Goal: Task Accomplishment & Management: Use online tool/utility

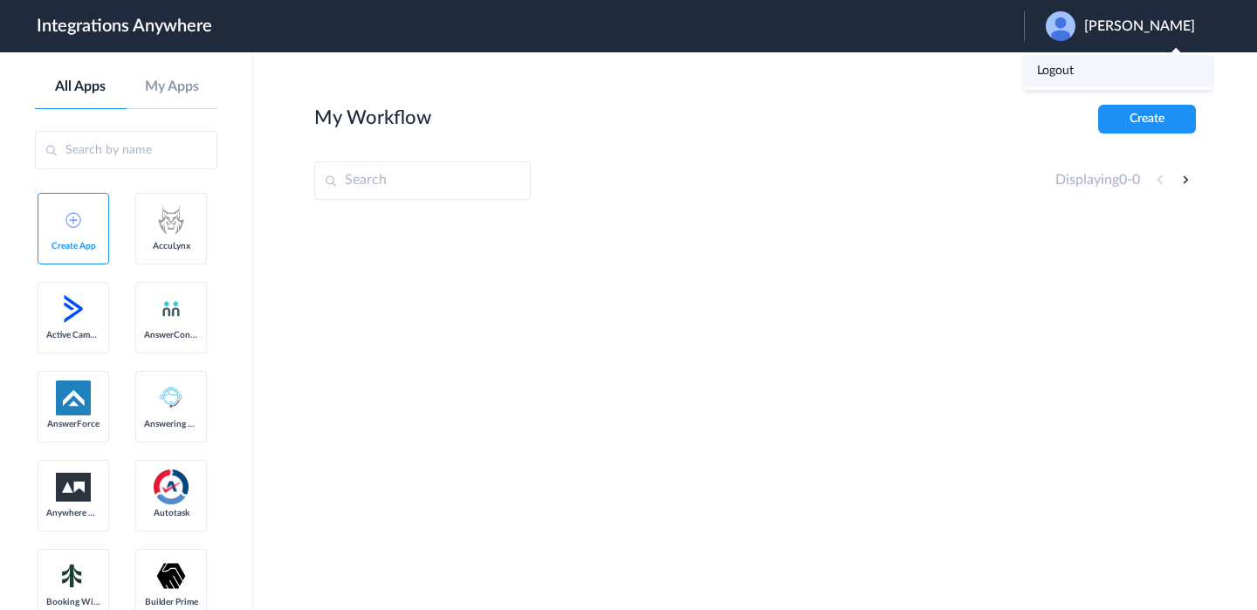
click at [1074, 65] on link "Logout" at bounding box center [1055, 71] width 37 height 12
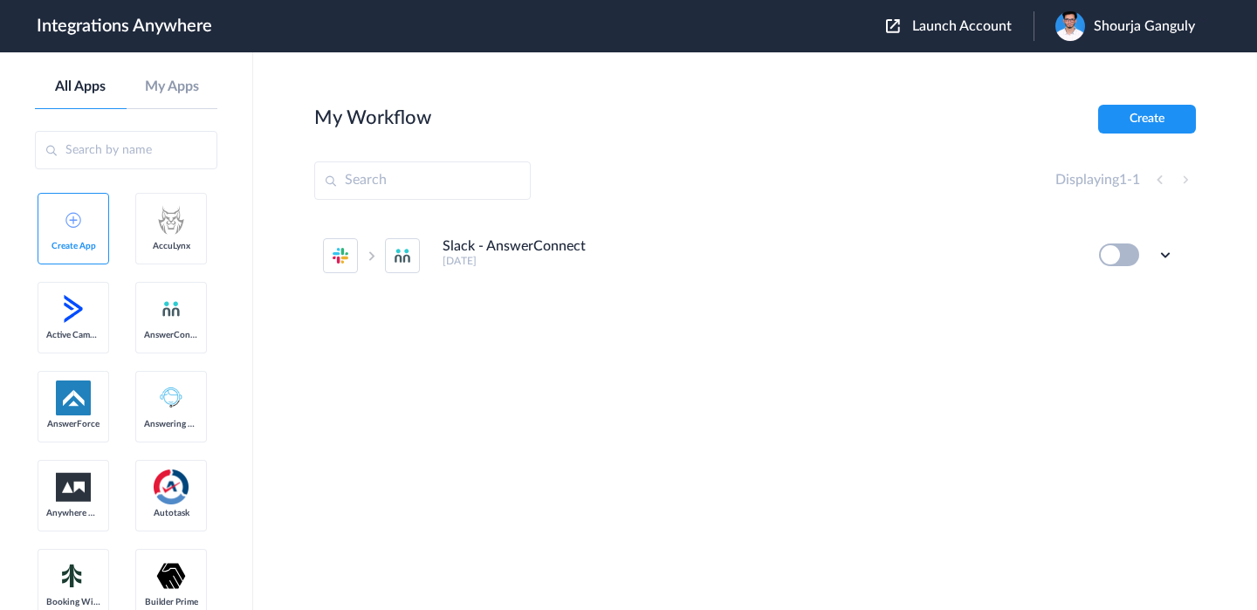
click at [970, 17] on div "Launch Account Shourja Ganguly My Account Logout" at bounding box center [1049, 26] width 327 height 30
click at [958, 28] on span "Launch Account" at bounding box center [962, 26] width 100 height 14
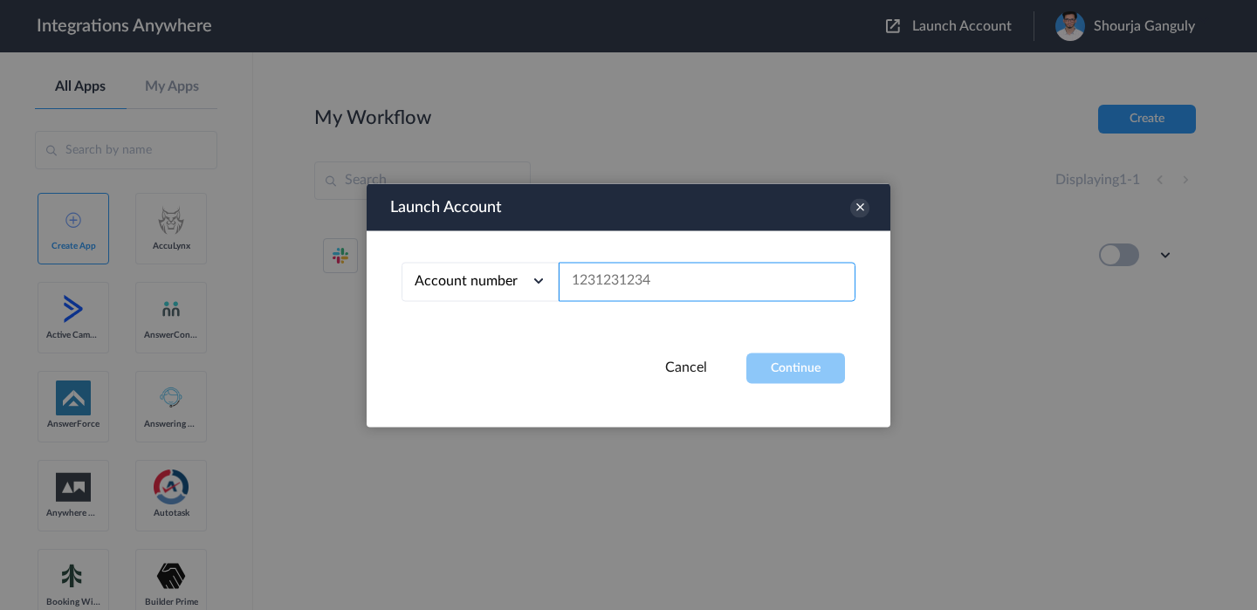
click at [613, 296] on input "text" at bounding box center [707, 281] width 297 height 39
paste input "getDynamicFields"
type input "getDynamicFields"
paste input "2523167229"
type input "2523167229"
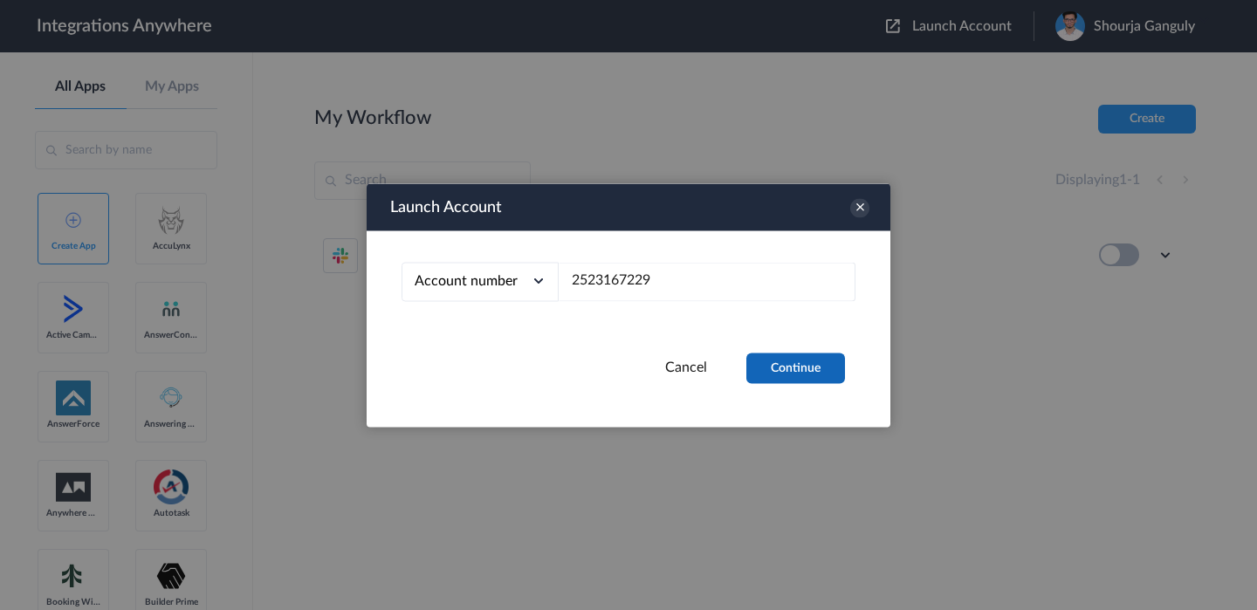
click at [830, 371] on button "Continue" at bounding box center [796, 368] width 99 height 31
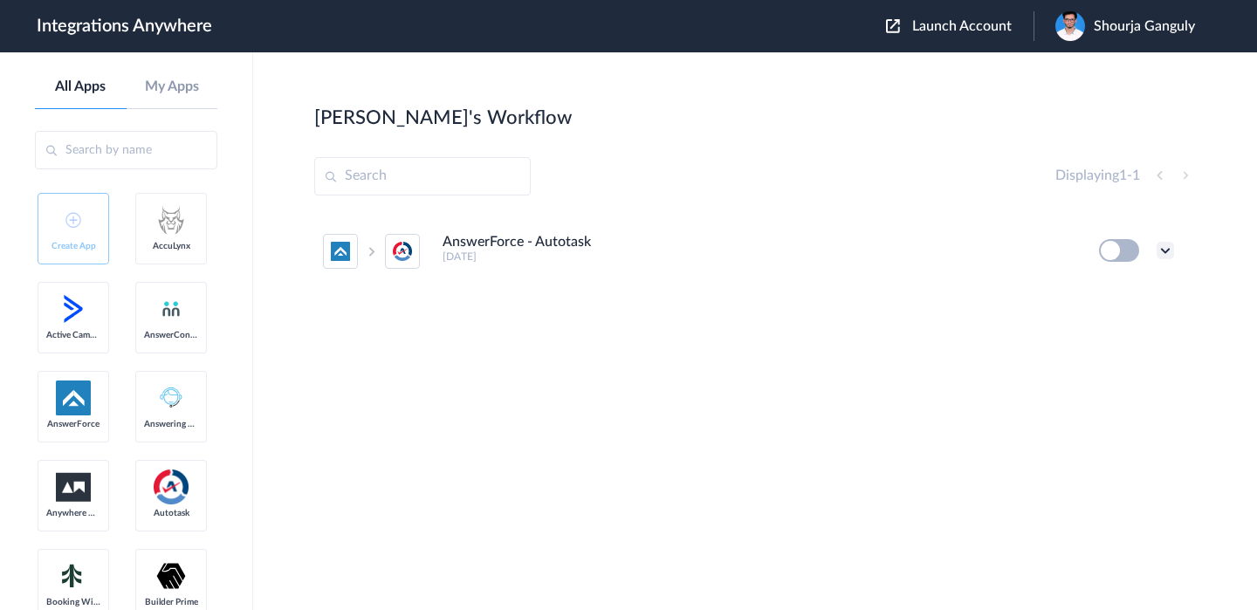
click at [1167, 255] on icon at bounding box center [1165, 250] width 17 height 17
click at [1112, 288] on link "Edit" at bounding box center [1095, 291] width 42 height 12
click at [1103, 23] on span "Shourja Ganguly" at bounding box center [1144, 26] width 101 height 17
click at [1076, 67] on link "My Account" at bounding box center [1080, 71] width 66 height 12
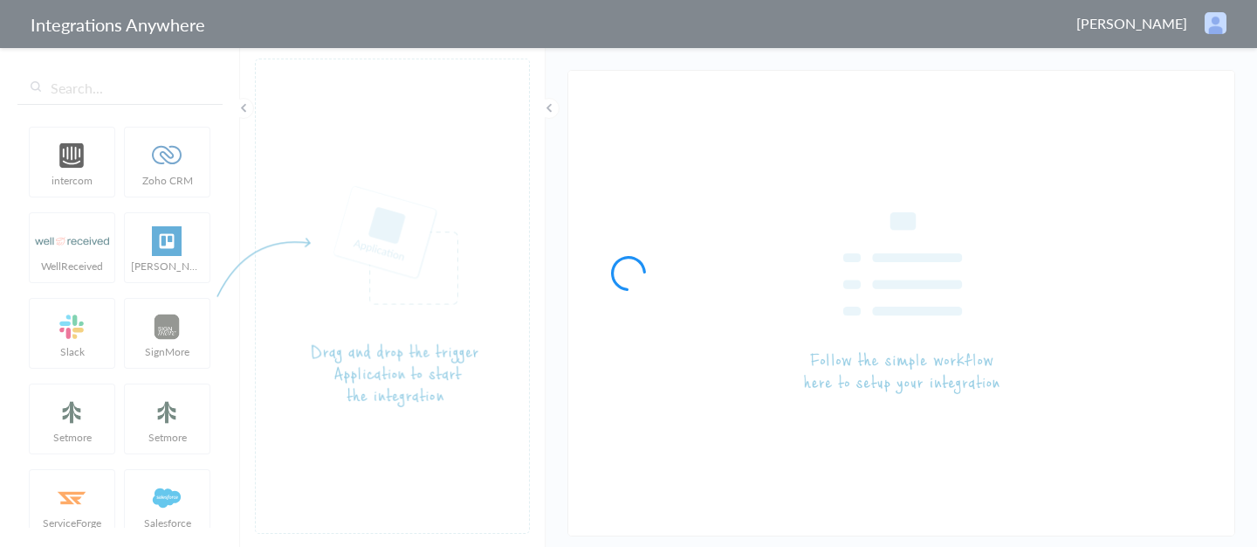
type input "AnswerForce - Autotask"
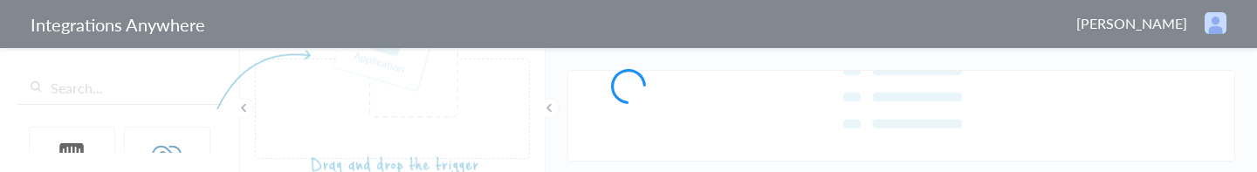
type input "AnswerForce - Autotask"
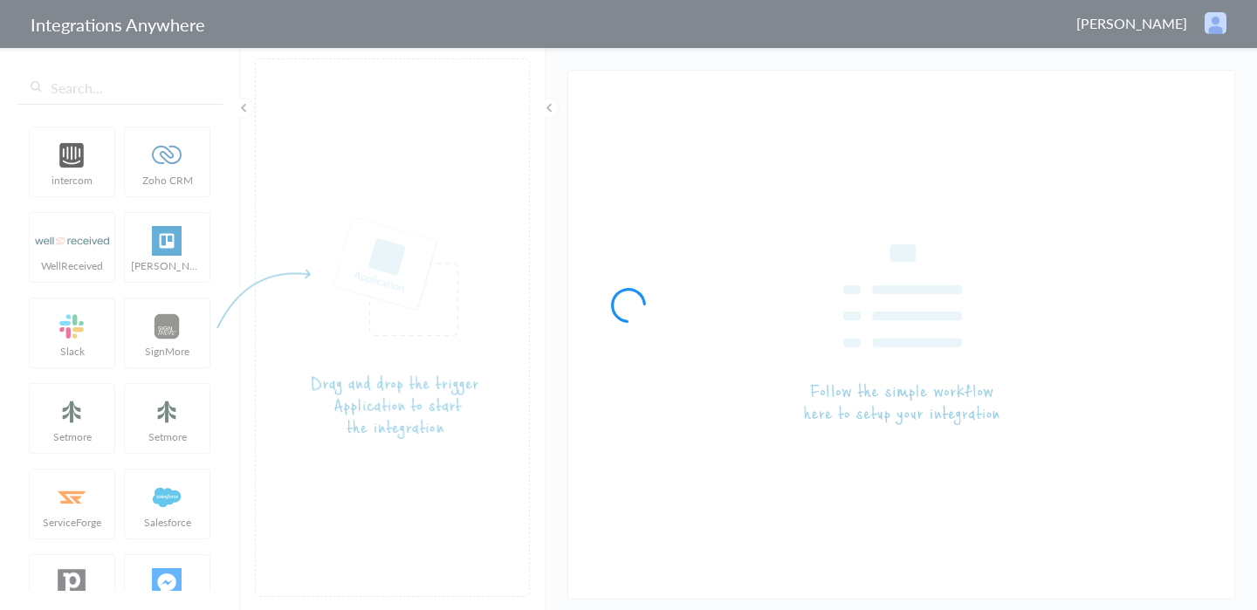
type input "AnswerForce - Autotask"
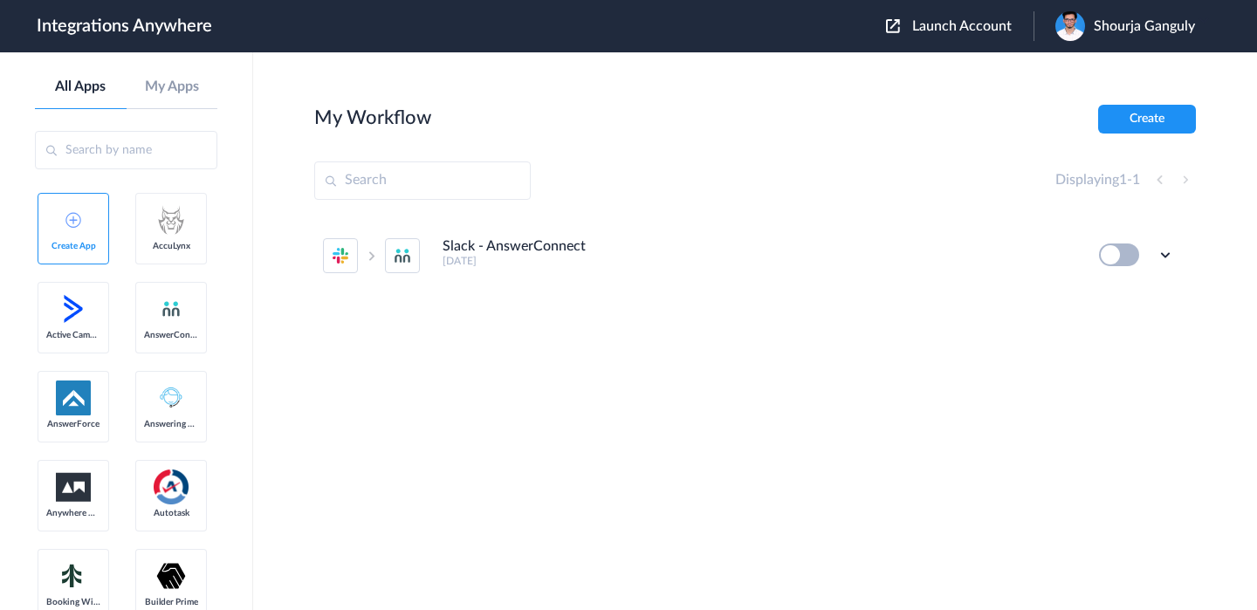
click at [969, 22] on span "Launch Account" at bounding box center [962, 26] width 100 height 14
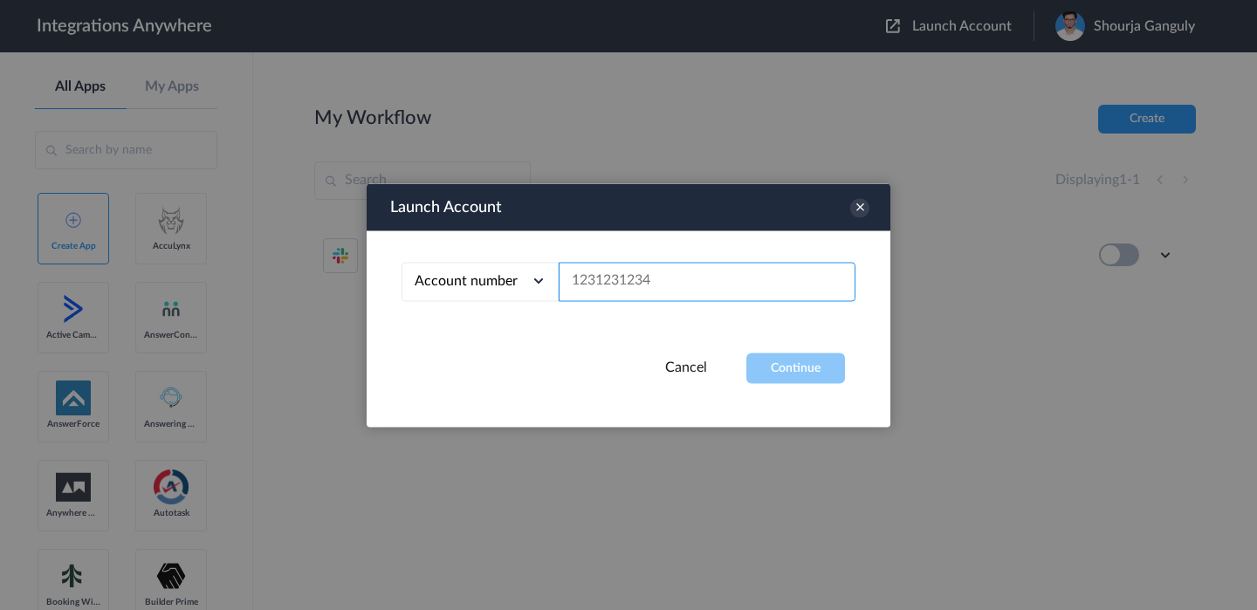
click at [711, 270] on input "text" at bounding box center [707, 281] width 297 height 39
paste input "9717035039"
type input "9717035039"
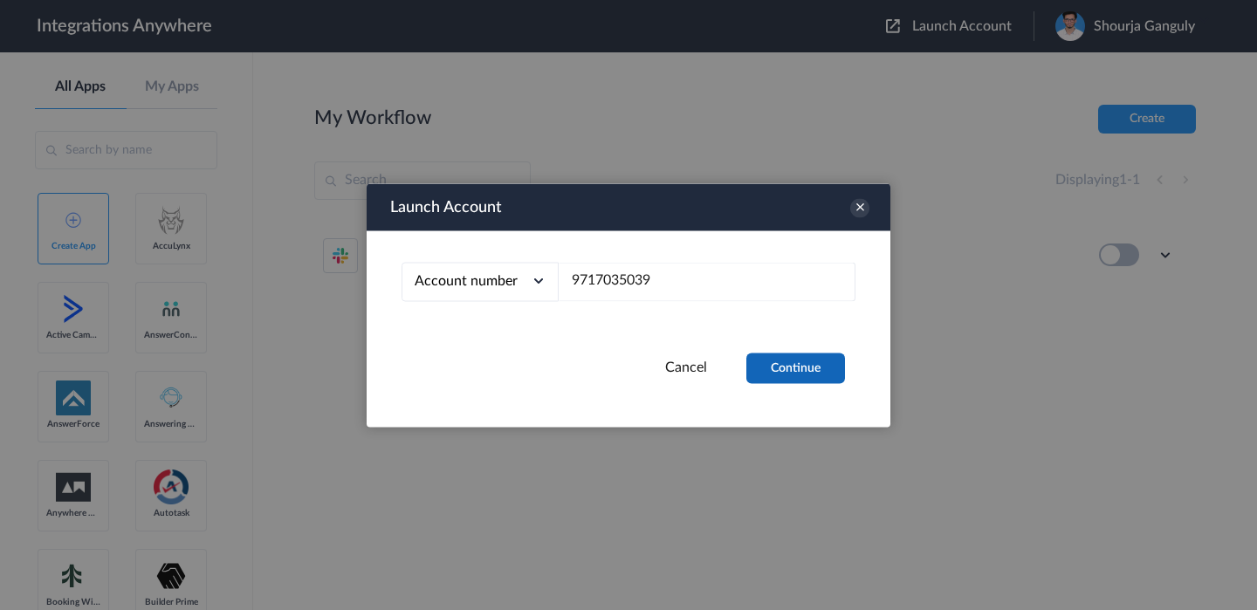
click at [772, 368] on button "Continue" at bounding box center [796, 368] width 99 height 31
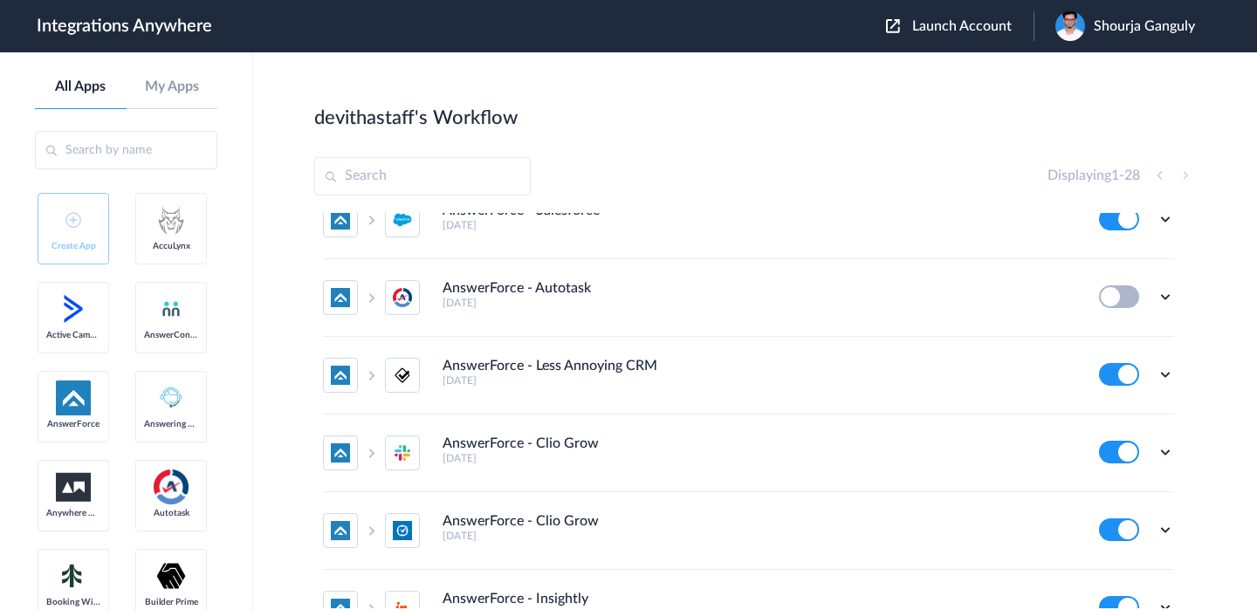
scroll to position [1496, 0]
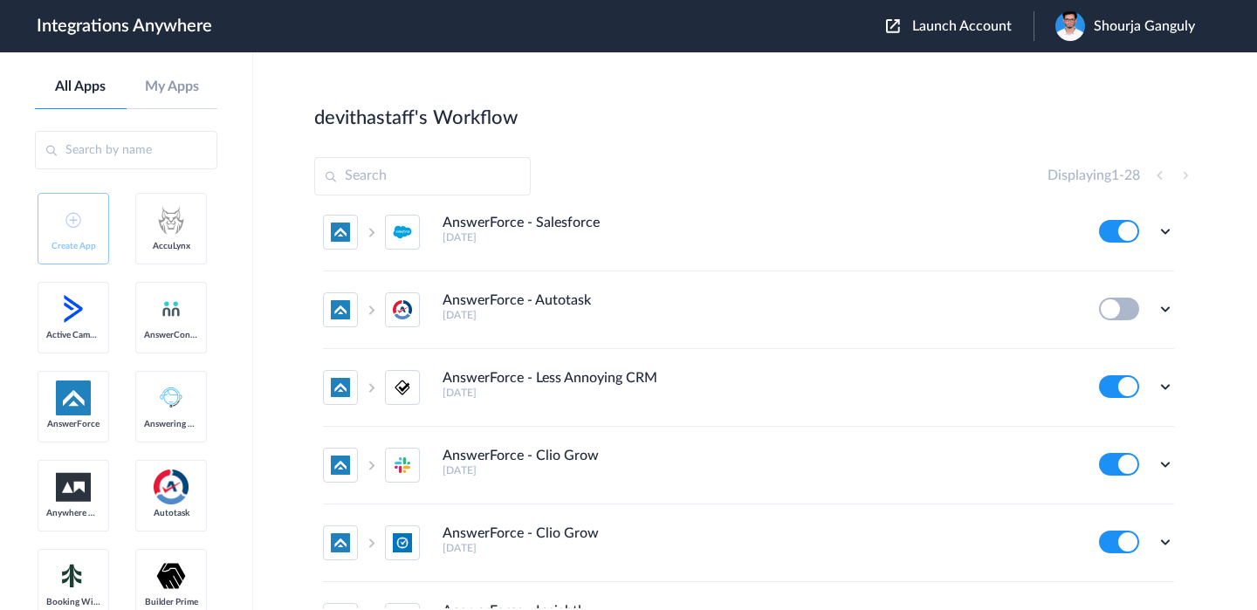
click at [1167, 298] on div "Edit Task history Delete" at bounding box center [1136, 309] width 75 height 23
click at [1165, 306] on icon at bounding box center [1165, 308] width 17 height 17
click at [1096, 353] on link "Edit" at bounding box center [1095, 349] width 42 height 12
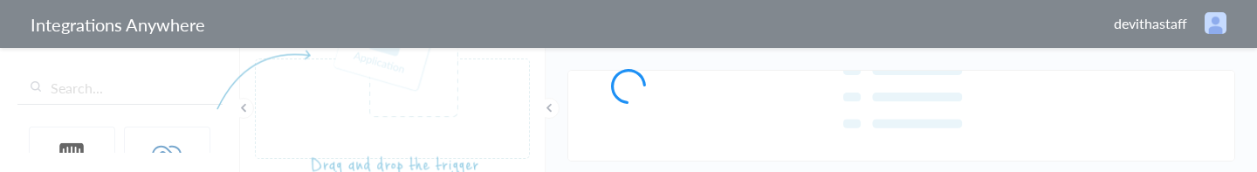
type input "AnswerForce - Autotask"
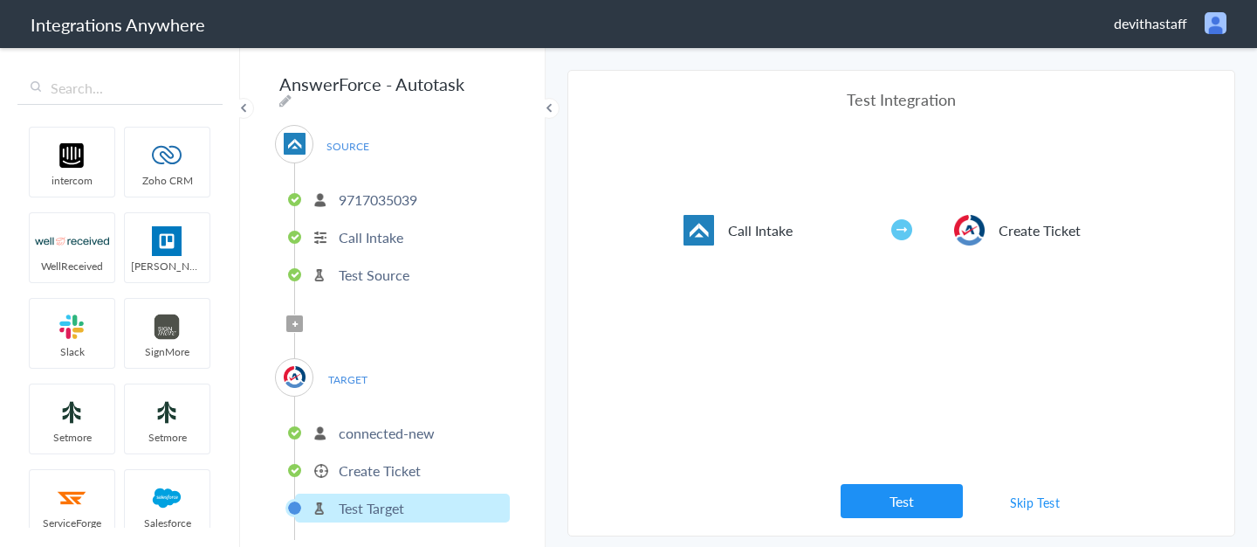
click at [397, 460] on p "Create Ticket" at bounding box center [380, 470] width 82 height 20
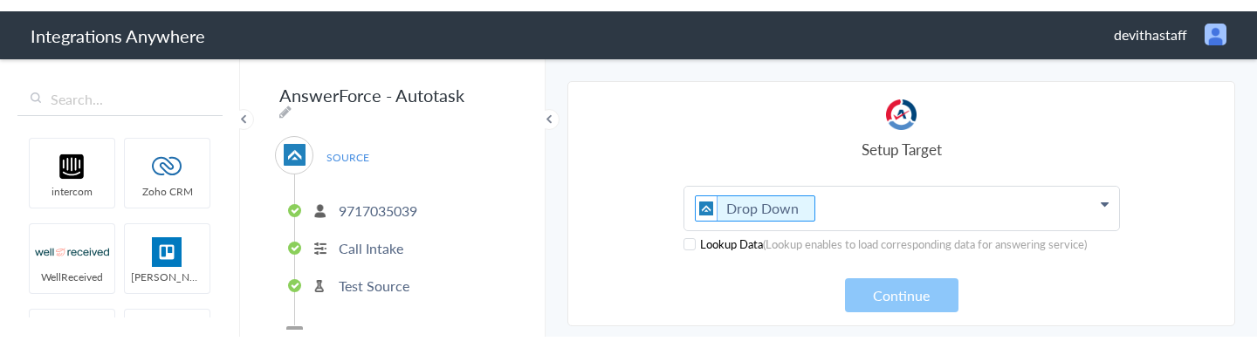
scroll to position [320, 0]
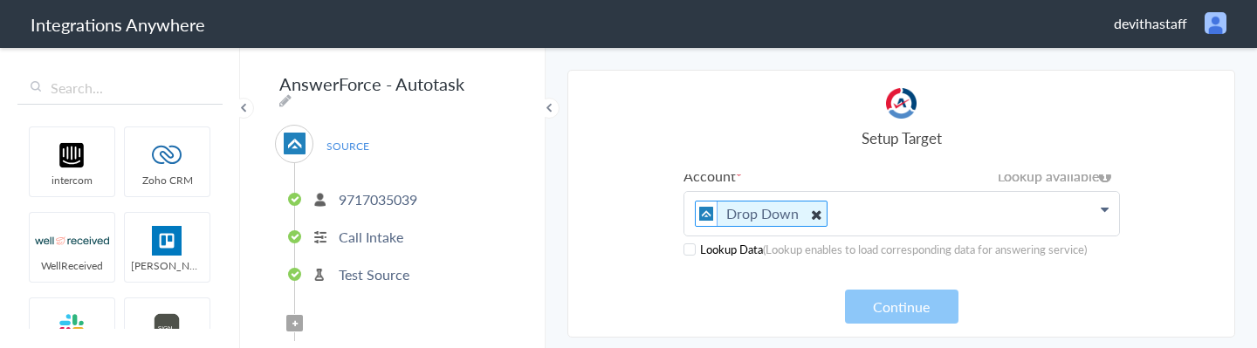
click at [813, 214] on icon at bounding box center [815, 214] width 19 height 22
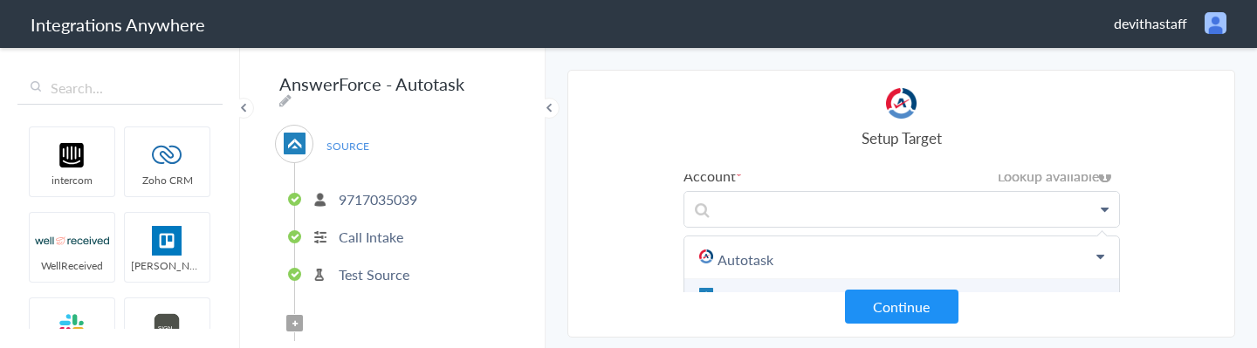
click at [752, 286] on link "AnswerForce" at bounding box center [902, 298] width 435 height 38
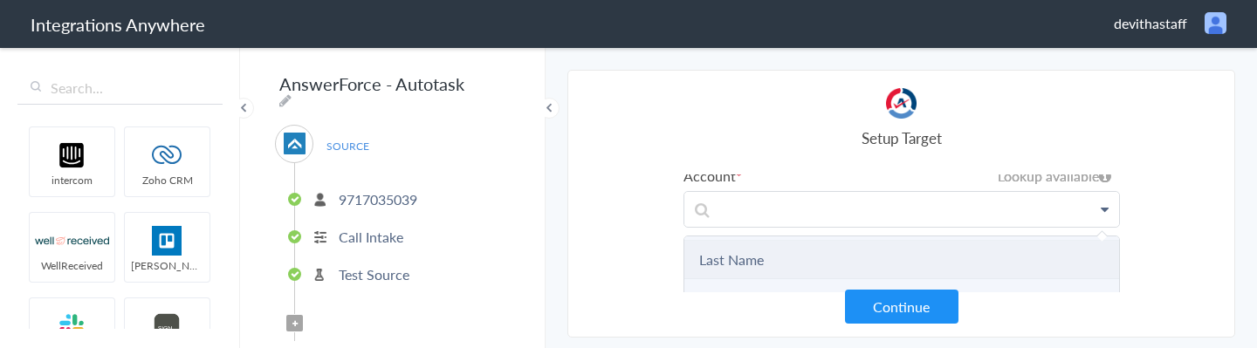
click at [868, 265] on Name "Last Name" at bounding box center [902, 260] width 435 height 38
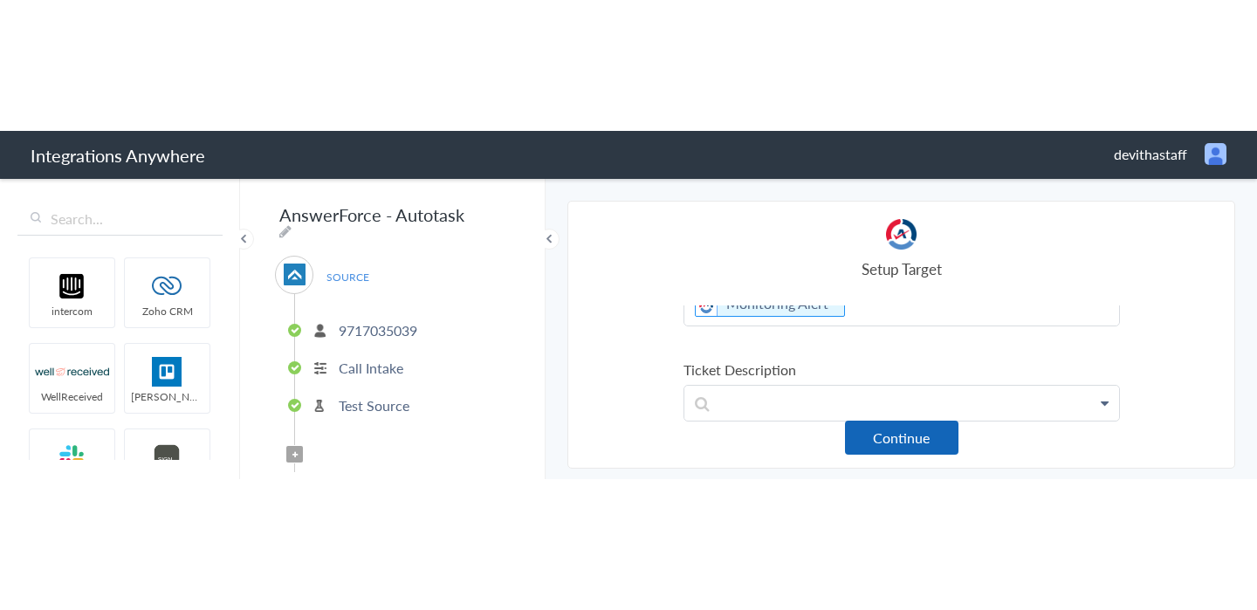
scroll to position [472, 0]
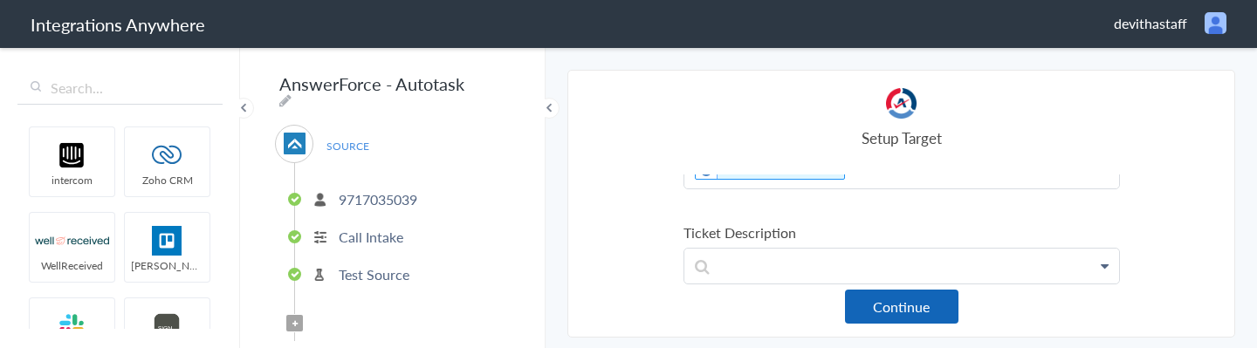
click at [912, 313] on button "Continue" at bounding box center [902, 307] width 114 height 34
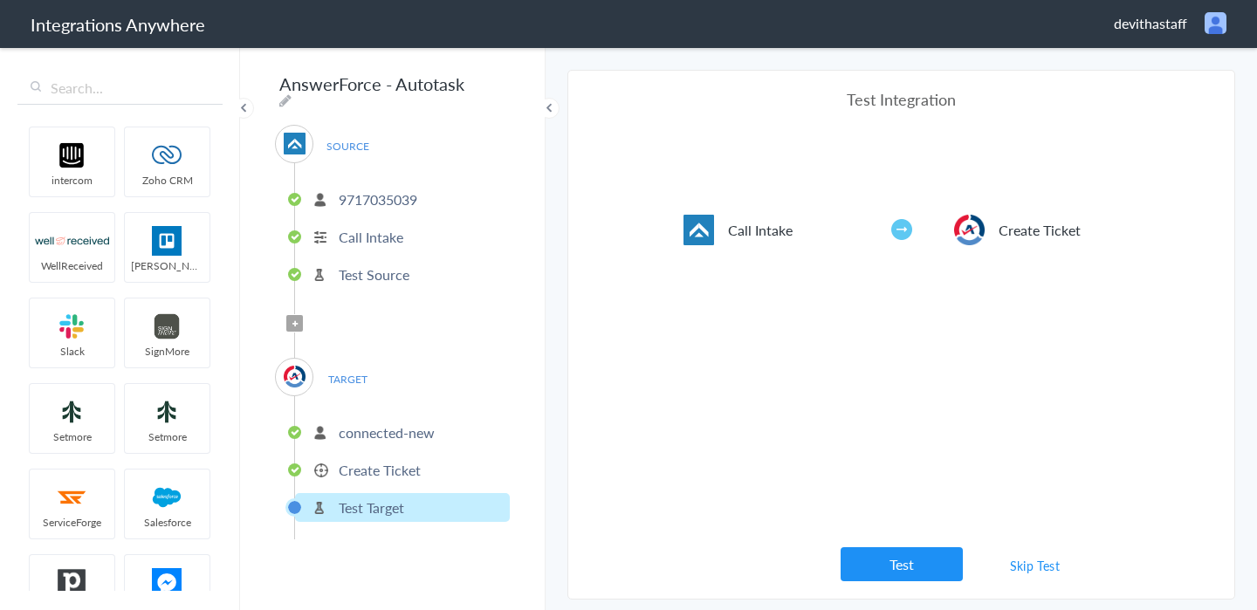
click at [1044, 569] on link "Skip Test" at bounding box center [1035, 565] width 93 height 31
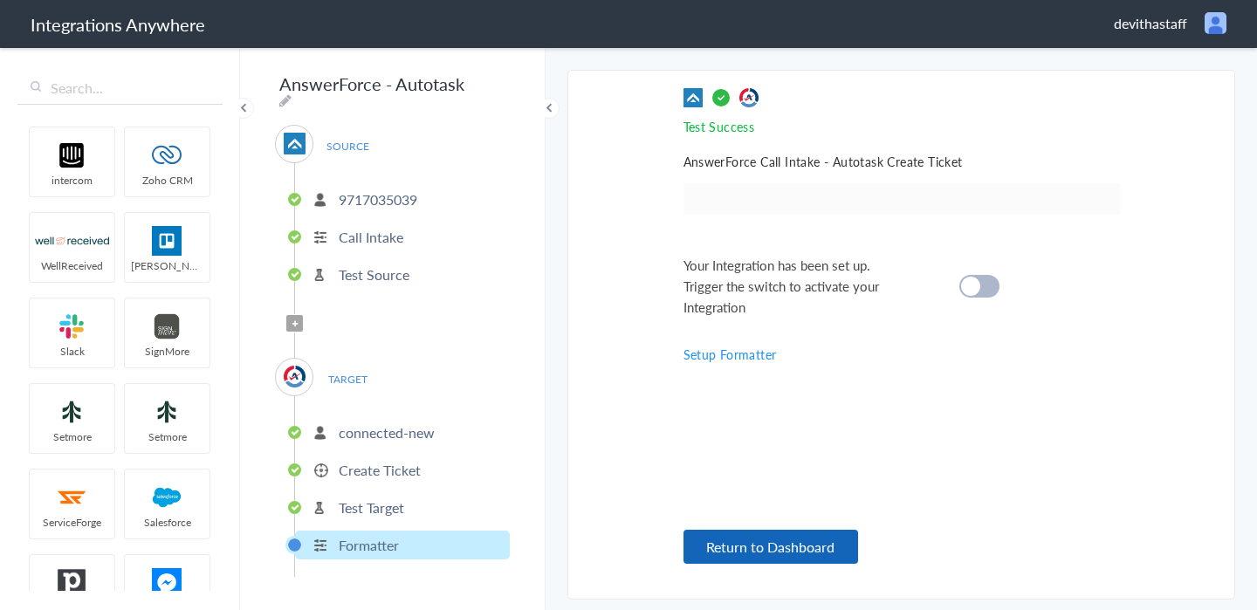
click at [782, 541] on button "Return to Dashboard" at bounding box center [771, 547] width 175 height 34
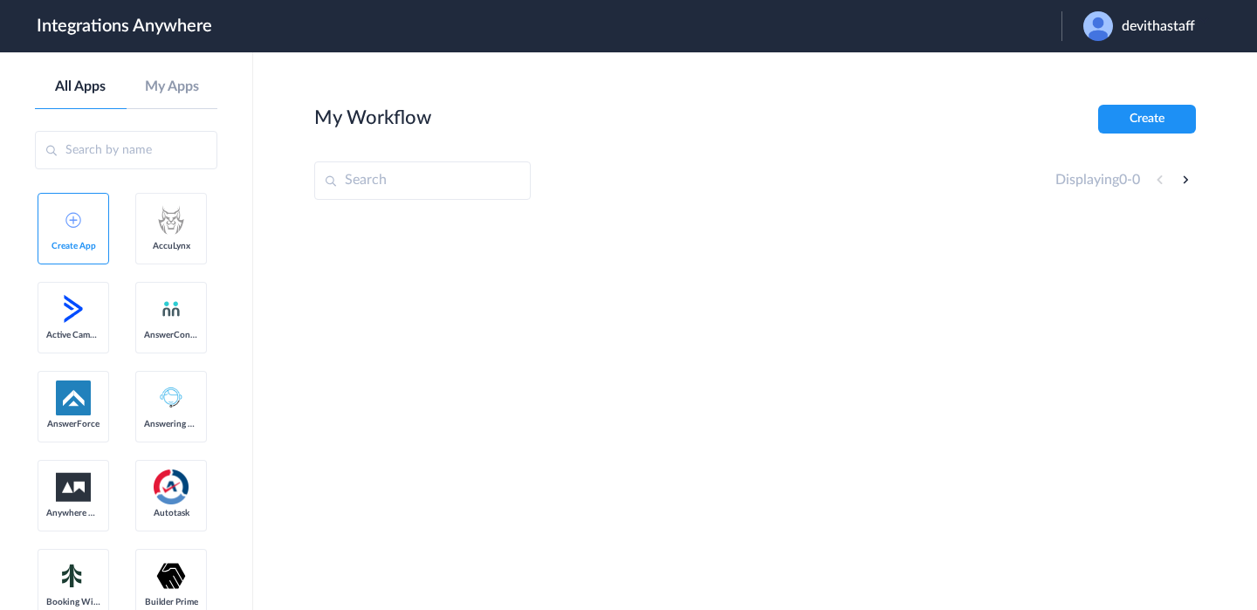
click at [1117, 28] on div "devithastaff" at bounding box center [1148, 26] width 129 height 30
